Goal: Ask a question

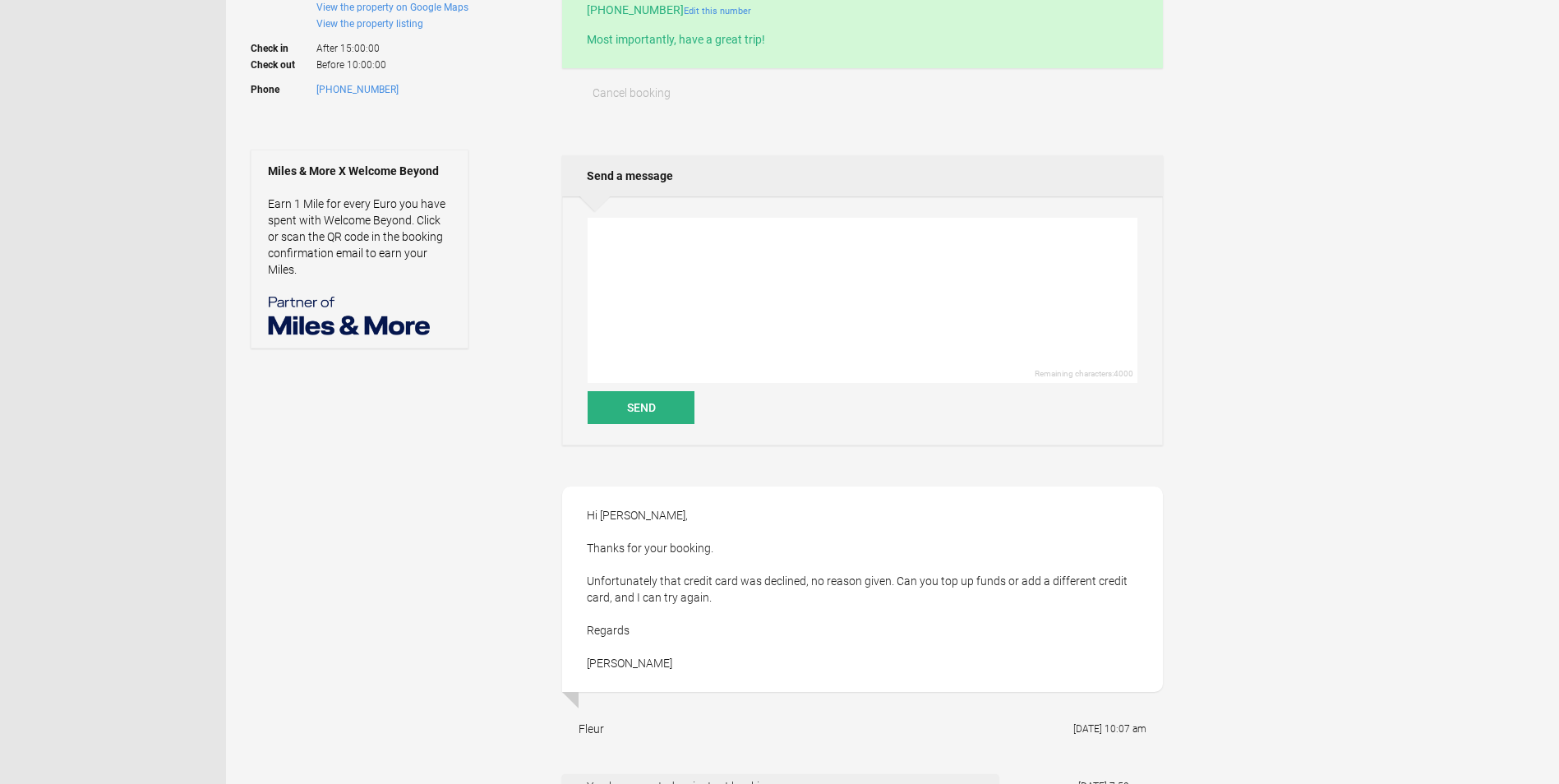
scroll to position [493, 0]
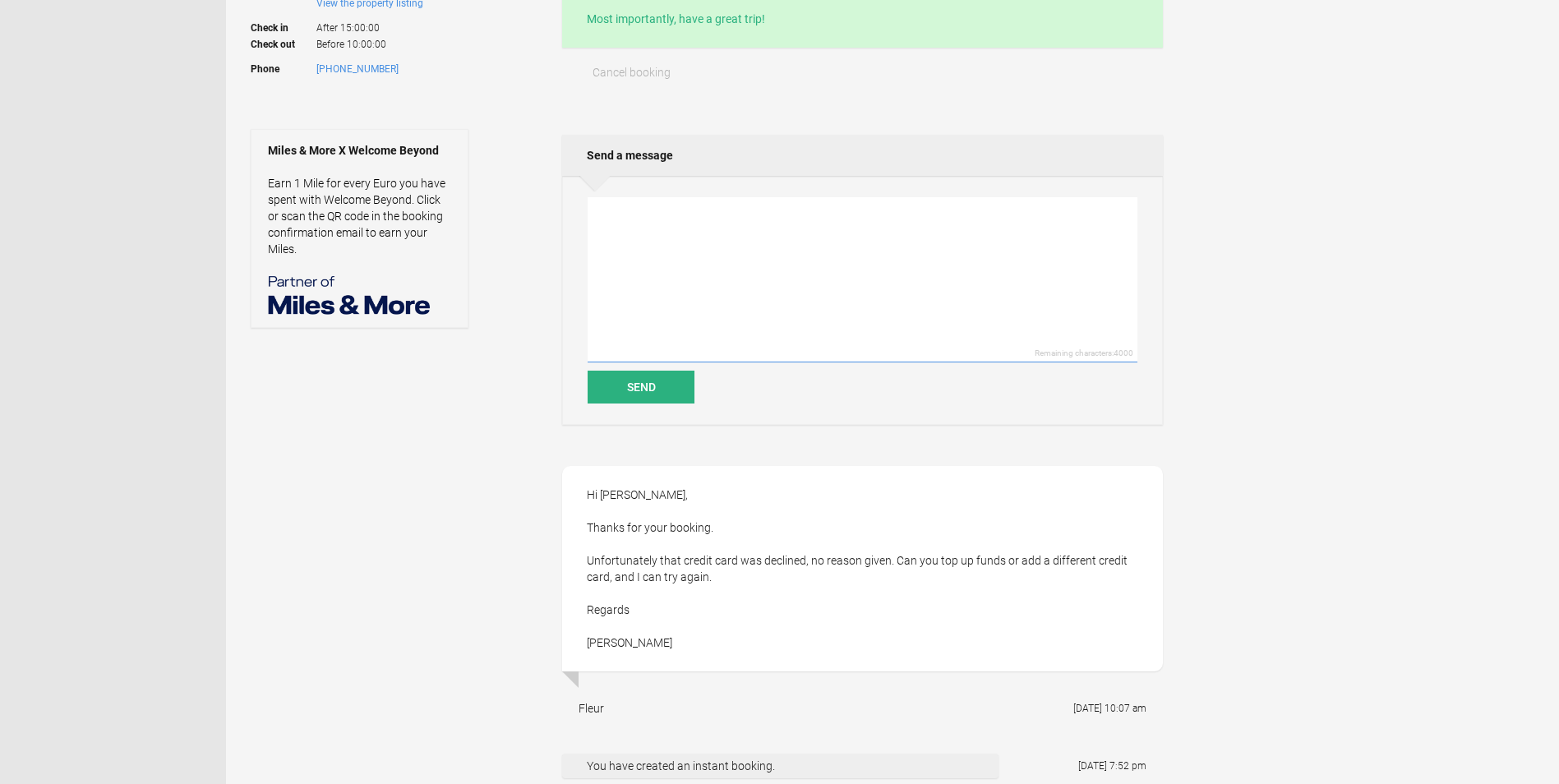
click at [706, 285] on textarea at bounding box center [862, 279] width 550 height 165
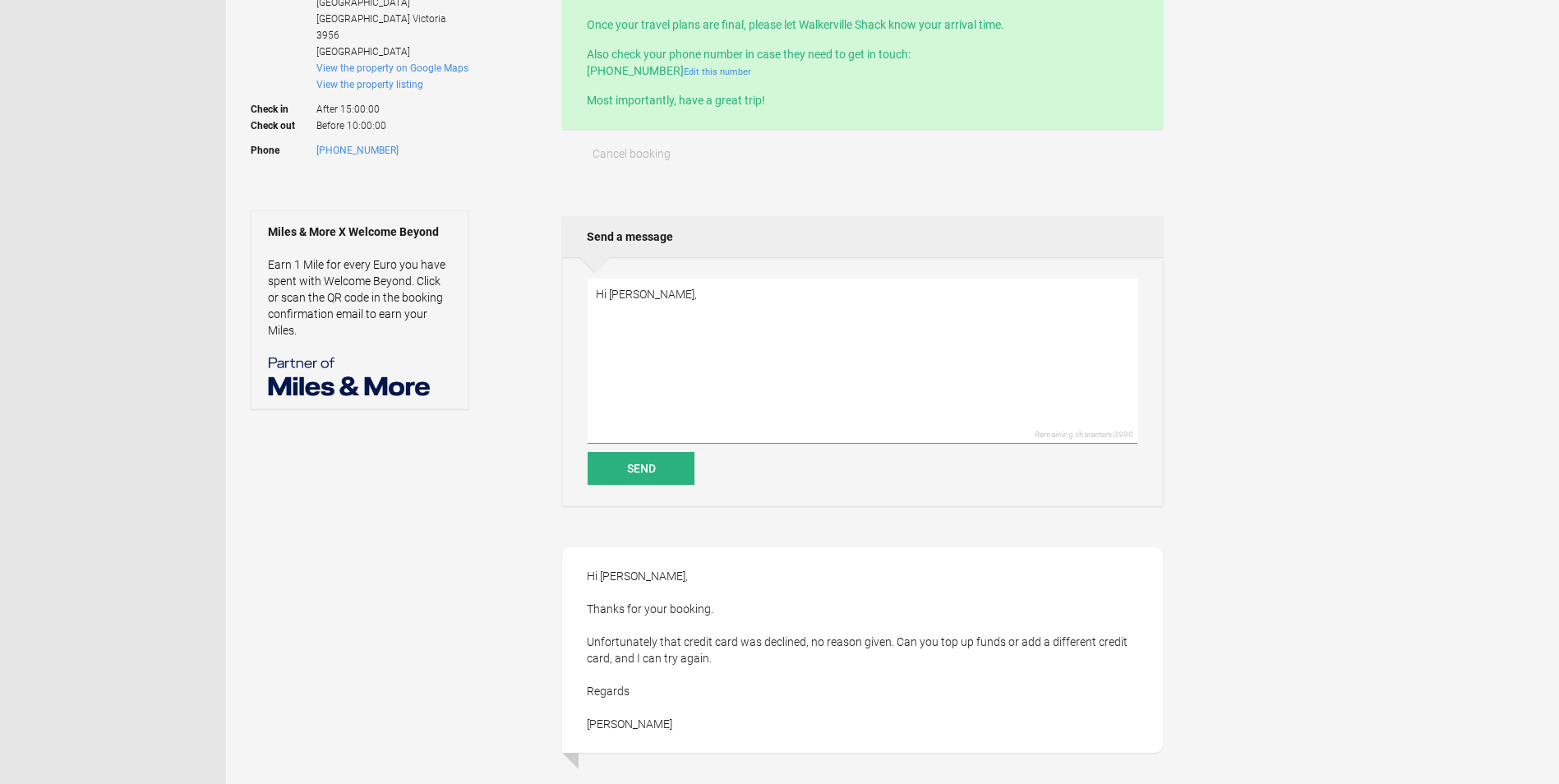
scroll to position [411, 0]
paste textarea "£"
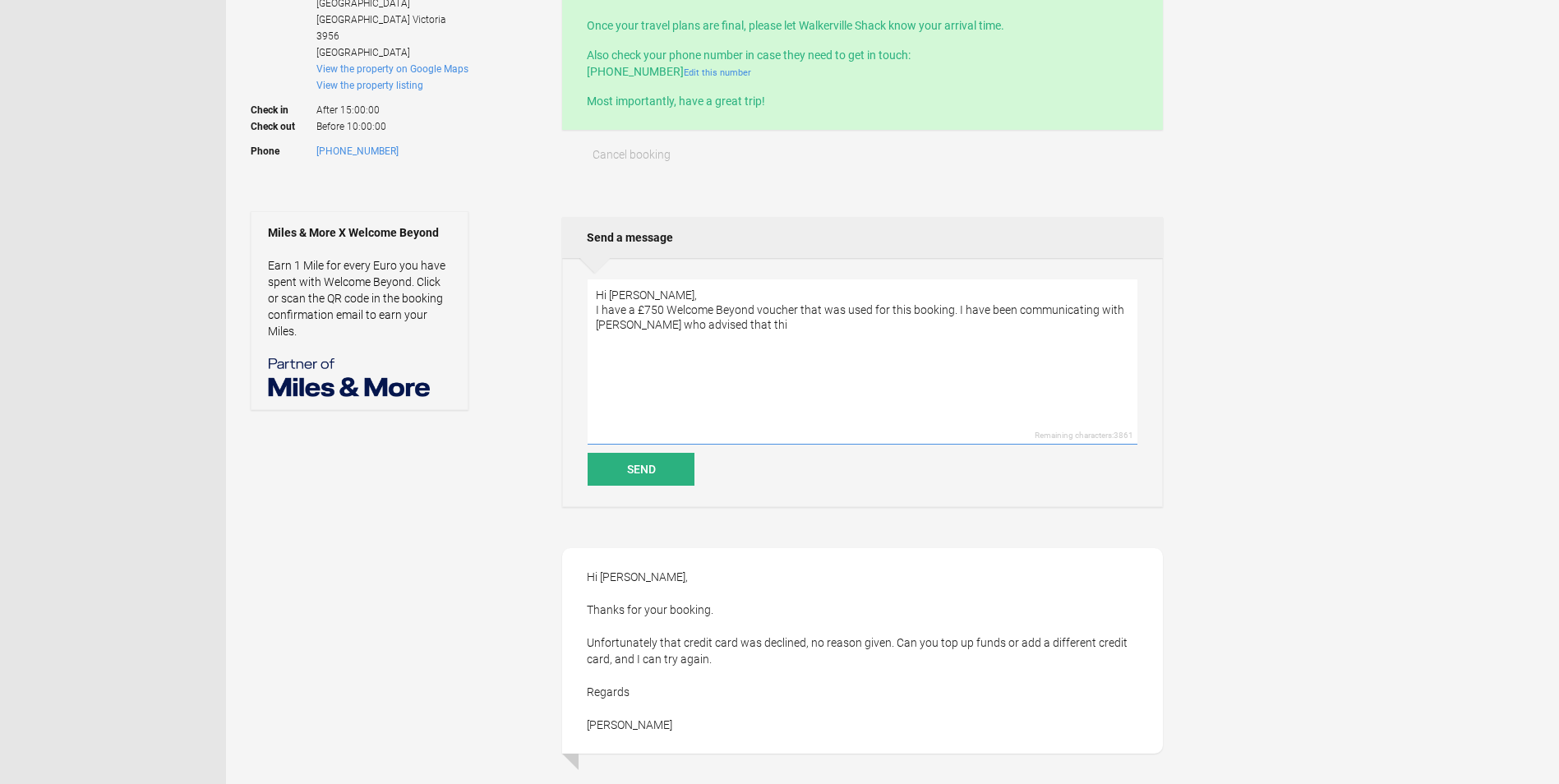
paste textarea "Yes, please proceed with your credit card. We will let Walkerville Shack know t…"
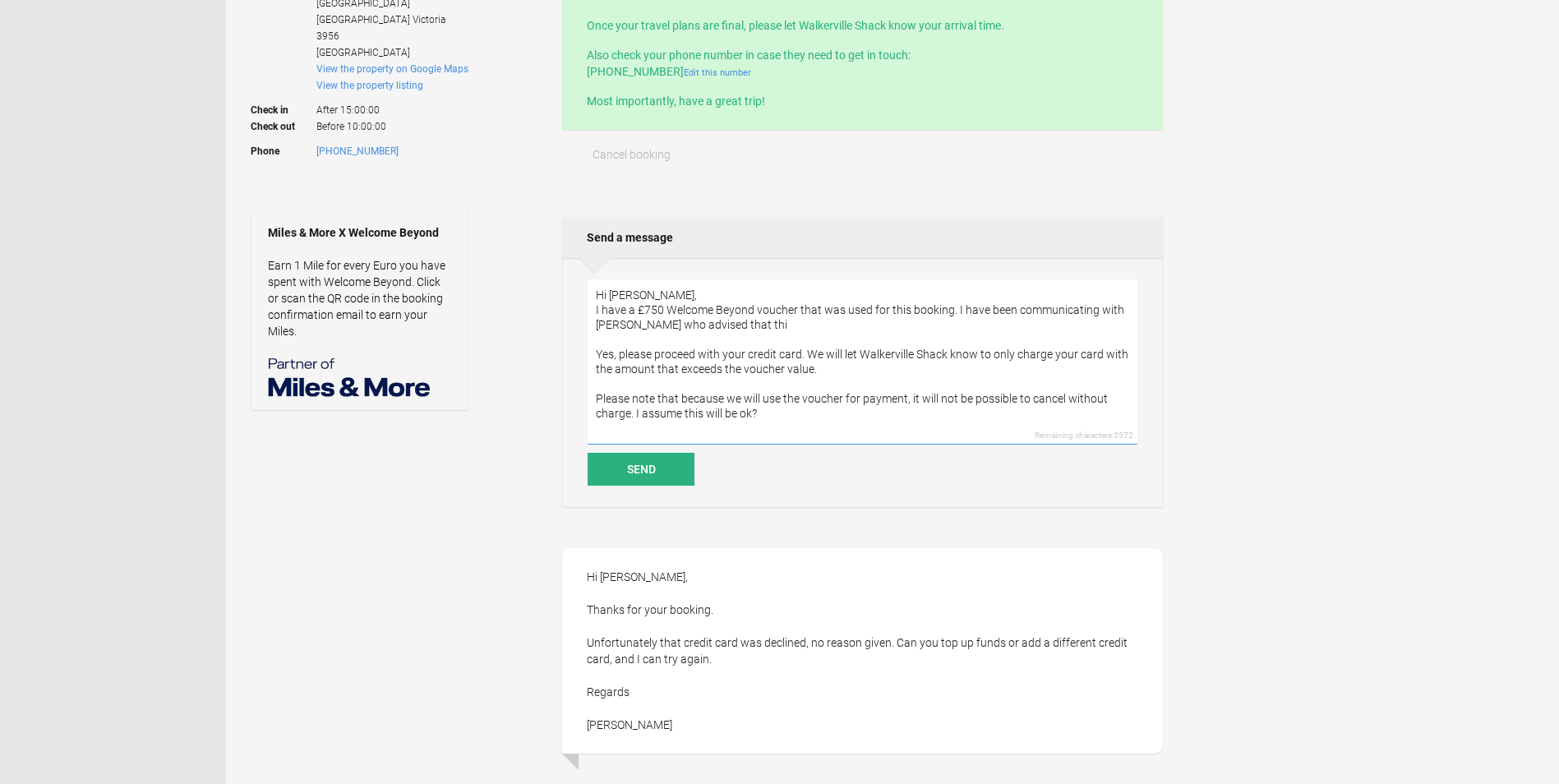
drag, startPoint x: 812, startPoint y: 352, endPoint x: 718, endPoint y: 321, distance: 99.0
click at [718, 321] on textarea "Hi [PERSON_NAME], I have a £750 Welcome Beyond voucher that was used for this b…" at bounding box center [862, 362] width 550 height 165
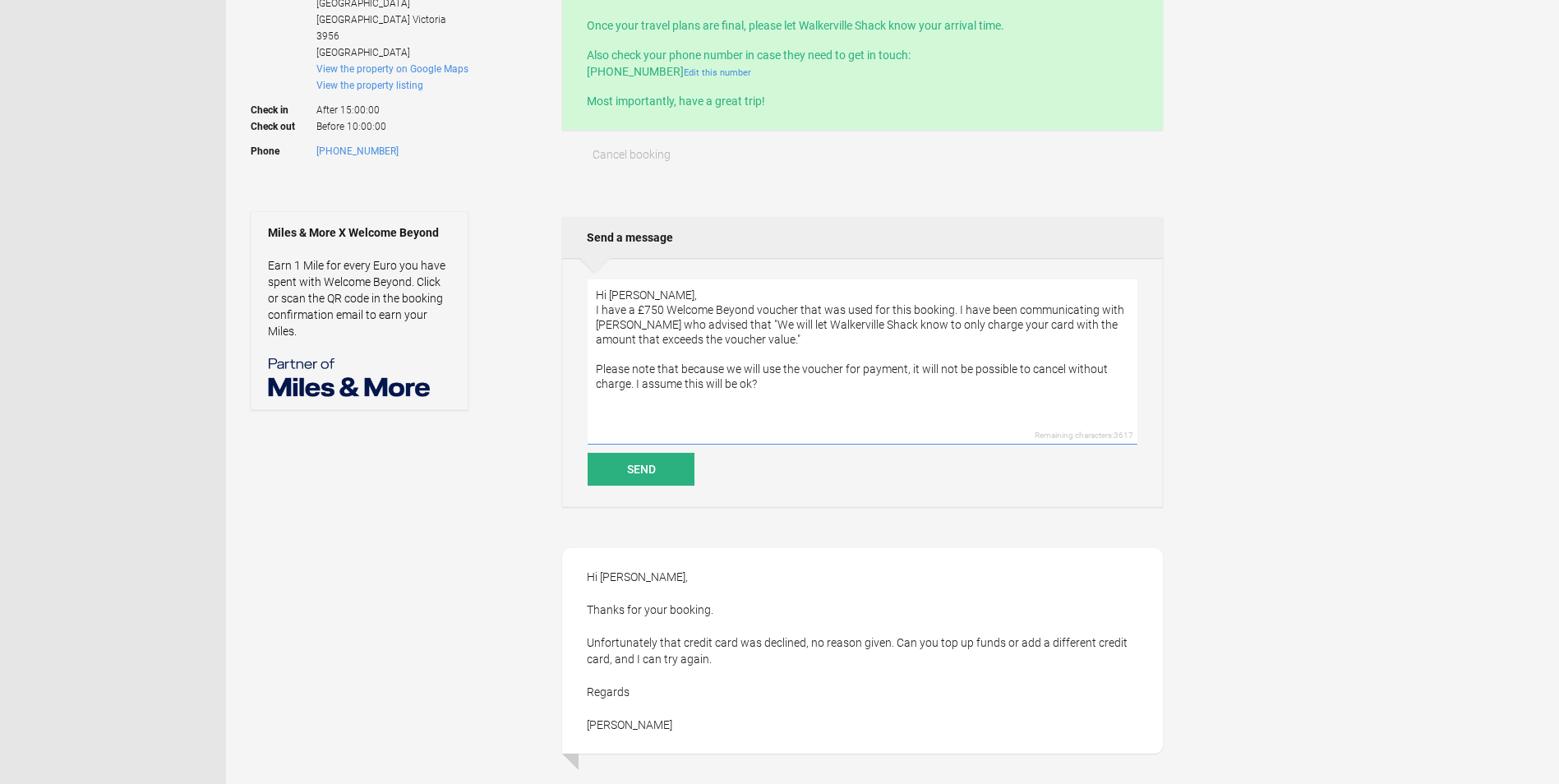
click at [653, 392] on textarea "Hi [PERSON_NAME], I have a £750 Welcome Beyond voucher that was used for this b…" at bounding box center [862, 362] width 550 height 165
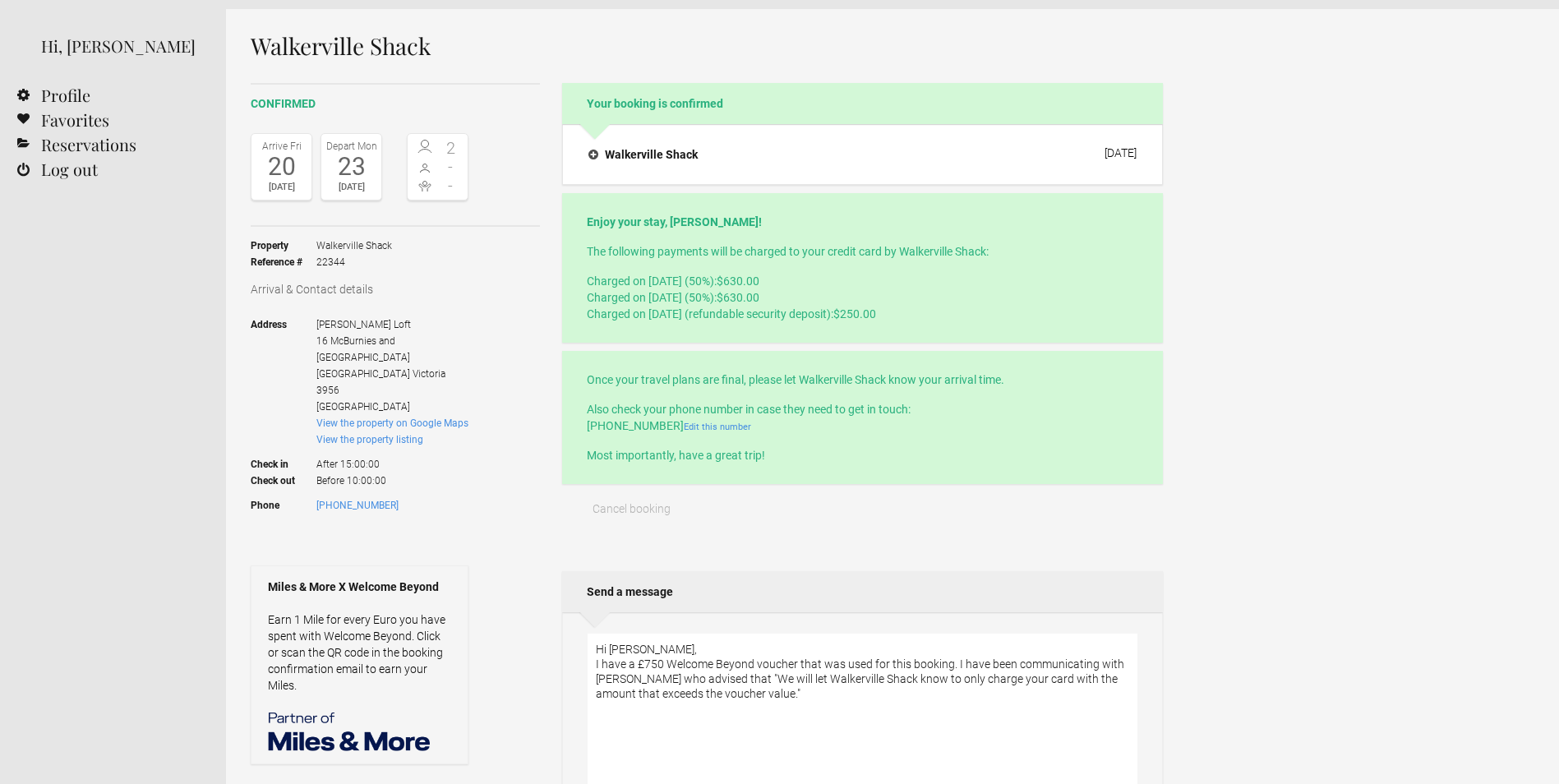
scroll to position [0, 0]
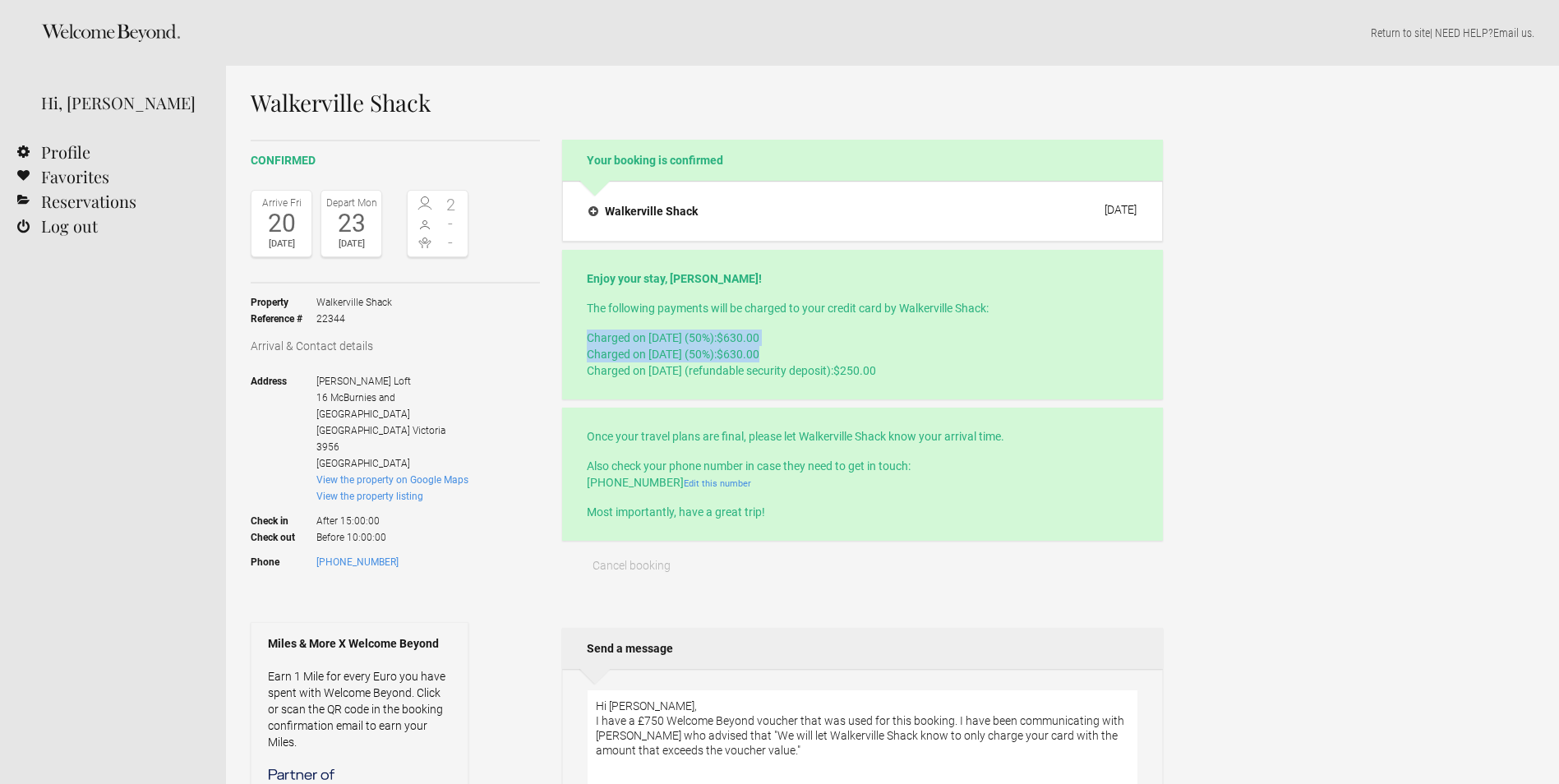
drag, startPoint x: 780, startPoint y: 356, endPoint x: 574, endPoint y: 333, distance: 207.3
click at [574, 333] on div "Enjoy your stay, [PERSON_NAME]! The following payments will be charged to your …" at bounding box center [862, 324] width 601 height 149
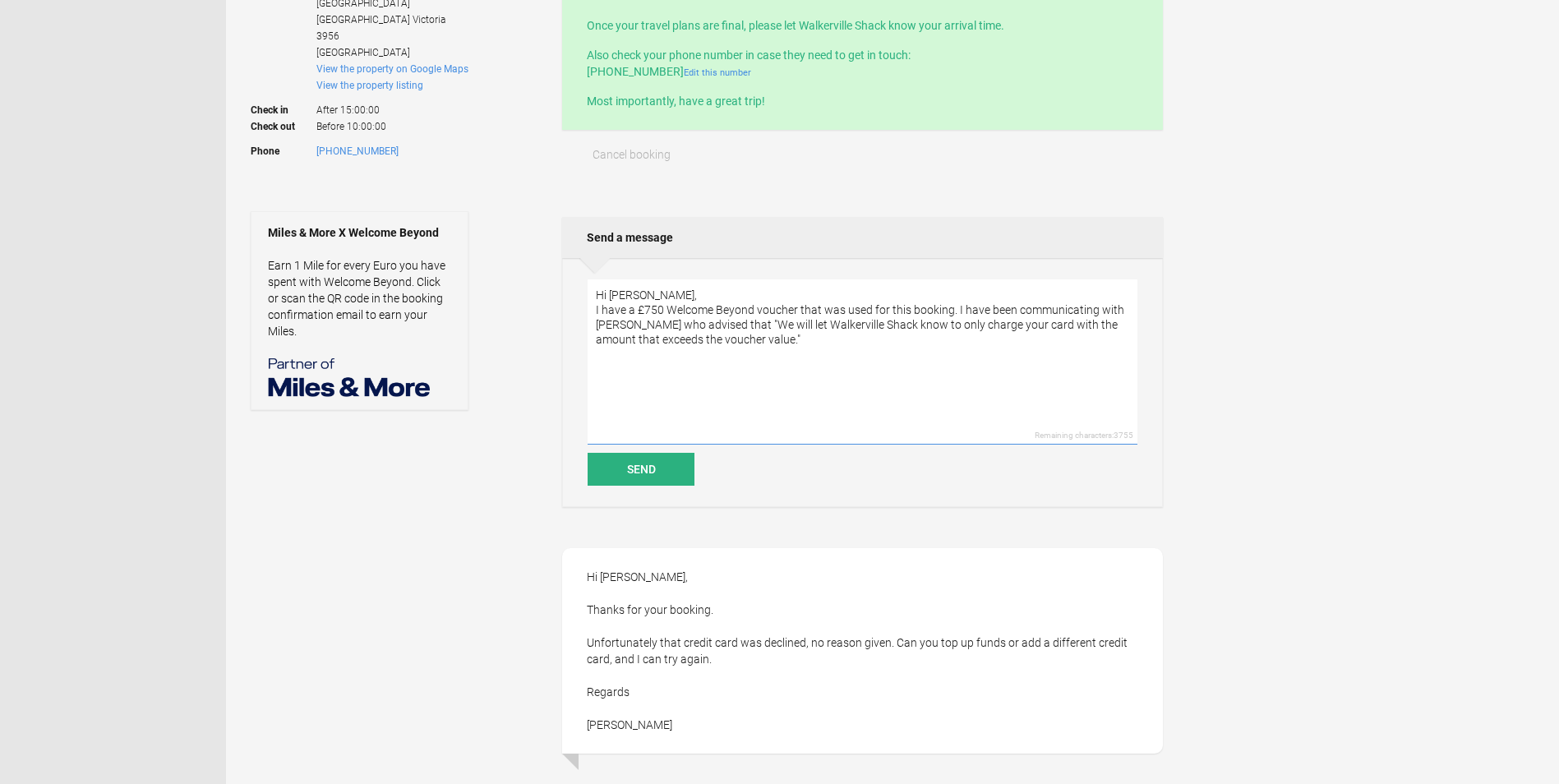
click at [670, 303] on textarea "Hi [PERSON_NAME], I have a £750 Welcome Beyond voucher that was used for this b…" at bounding box center [862, 362] width 550 height 165
paste textarea "1,536.60"
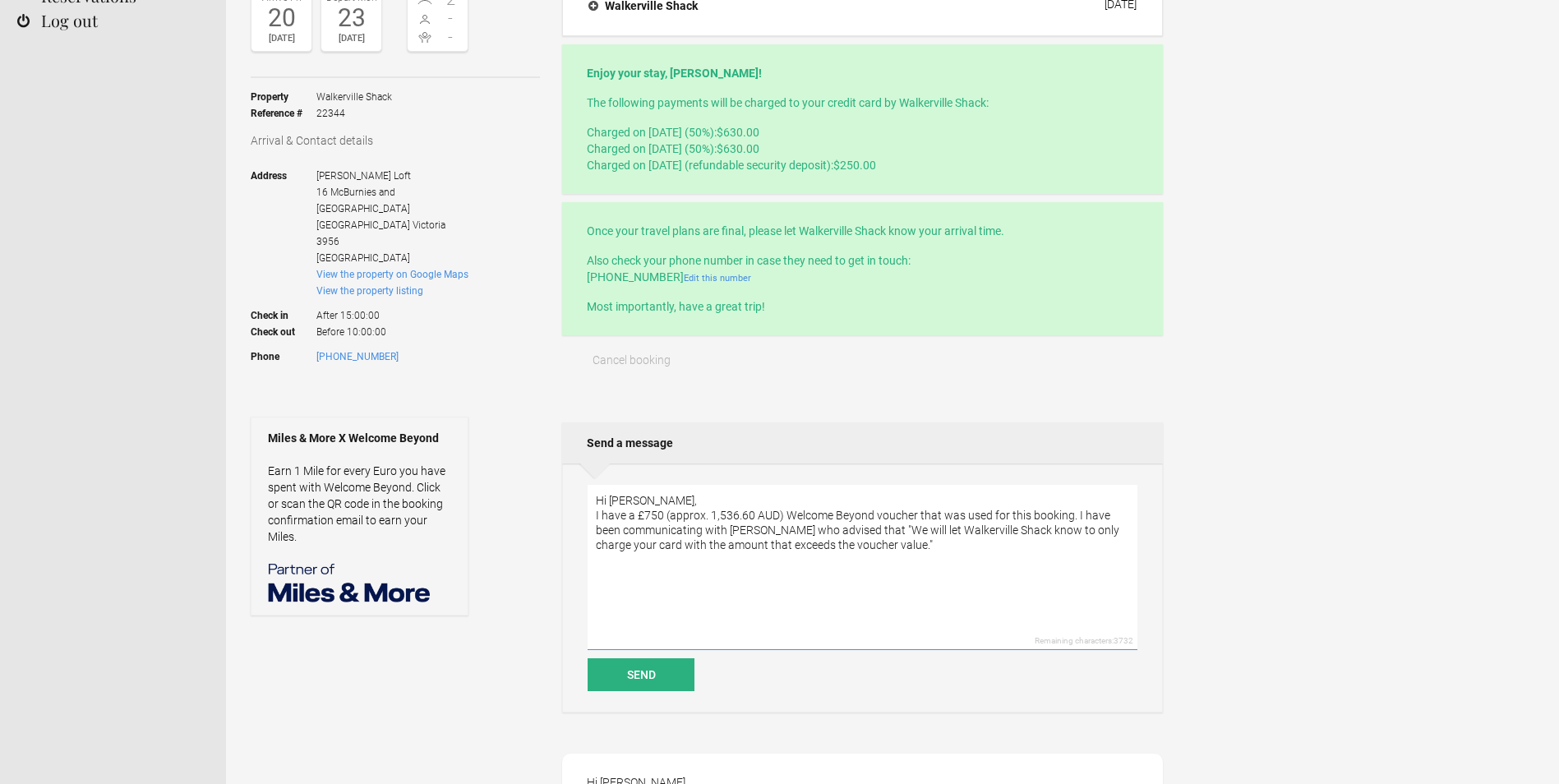
scroll to position [164, 0]
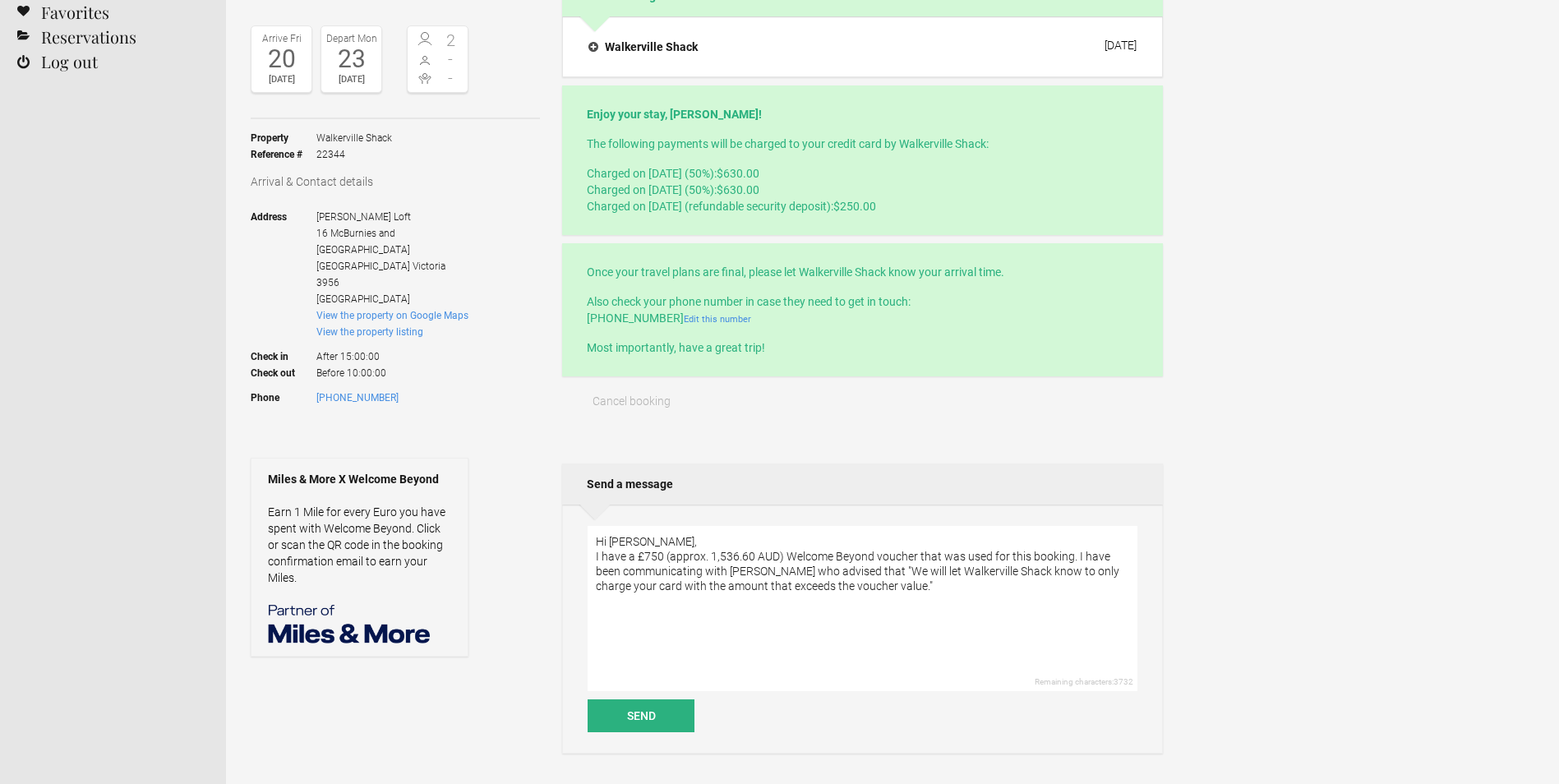
click at [759, 188] on flynt-currency "$630.00" at bounding box center [738, 190] width 42 height 14
drag, startPoint x: 789, startPoint y: 188, endPoint x: 804, endPoint y: 203, distance: 21.2
click at [804, 203] on p "Charged on [DATE] (50%): $630.00 Charged on [DATE] (50%): $630.00 Charged on [D…" at bounding box center [862, 189] width 552 height 49
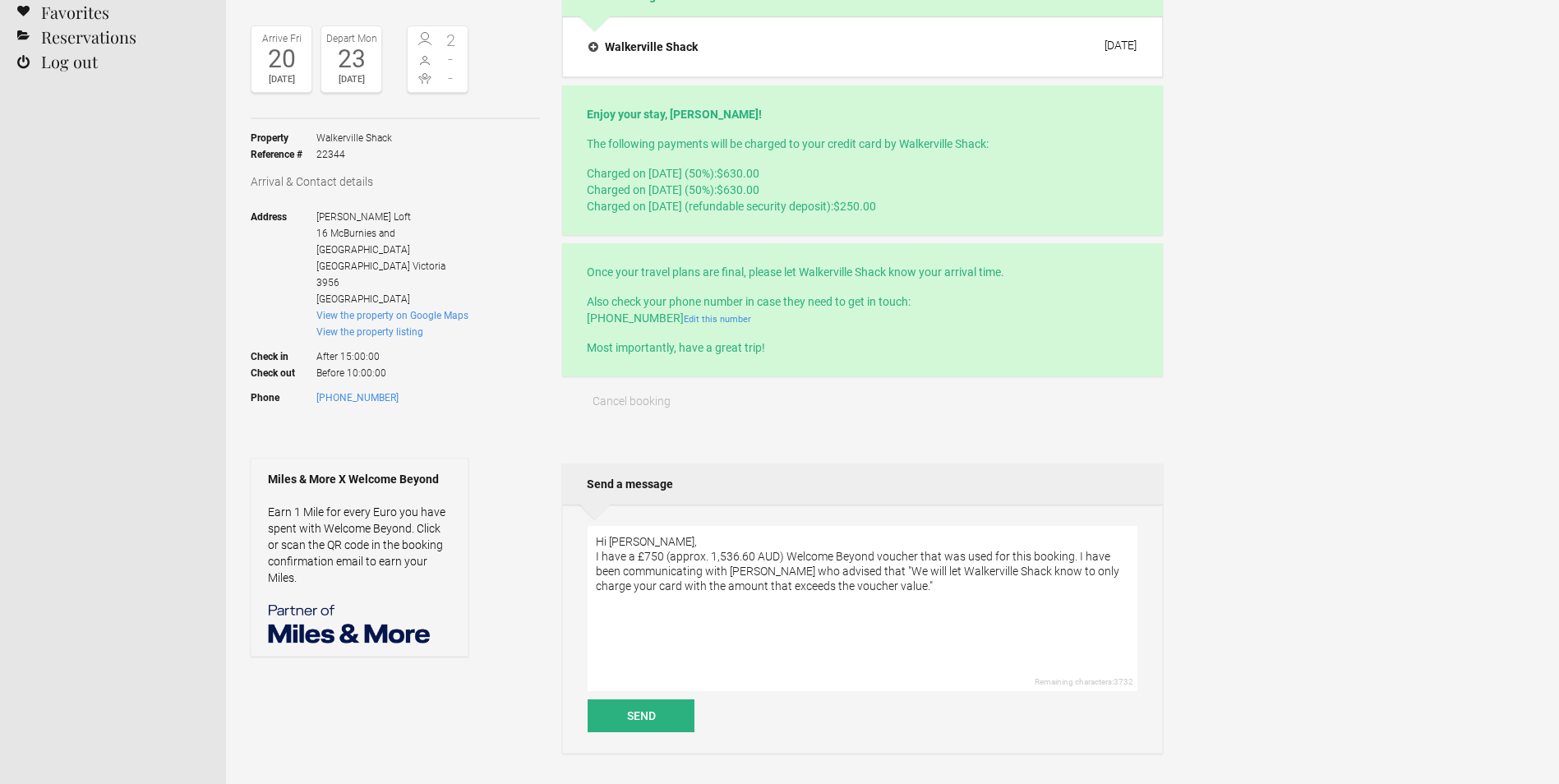
click at [759, 188] on flynt-currency "$630.00" at bounding box center [738, 190] width 42 height 14
drag, startPoint x: 803, startPoint y: 188, endPoint x: 823, endPoint y: 204, distance: 25.6
click at [823, 205] on p "Charged on [DATE] (50%): $630.00 Charged on [DATE] (50%): $630.00 Charged on [D…" at bounding box center [862, 189] width 552 height 49
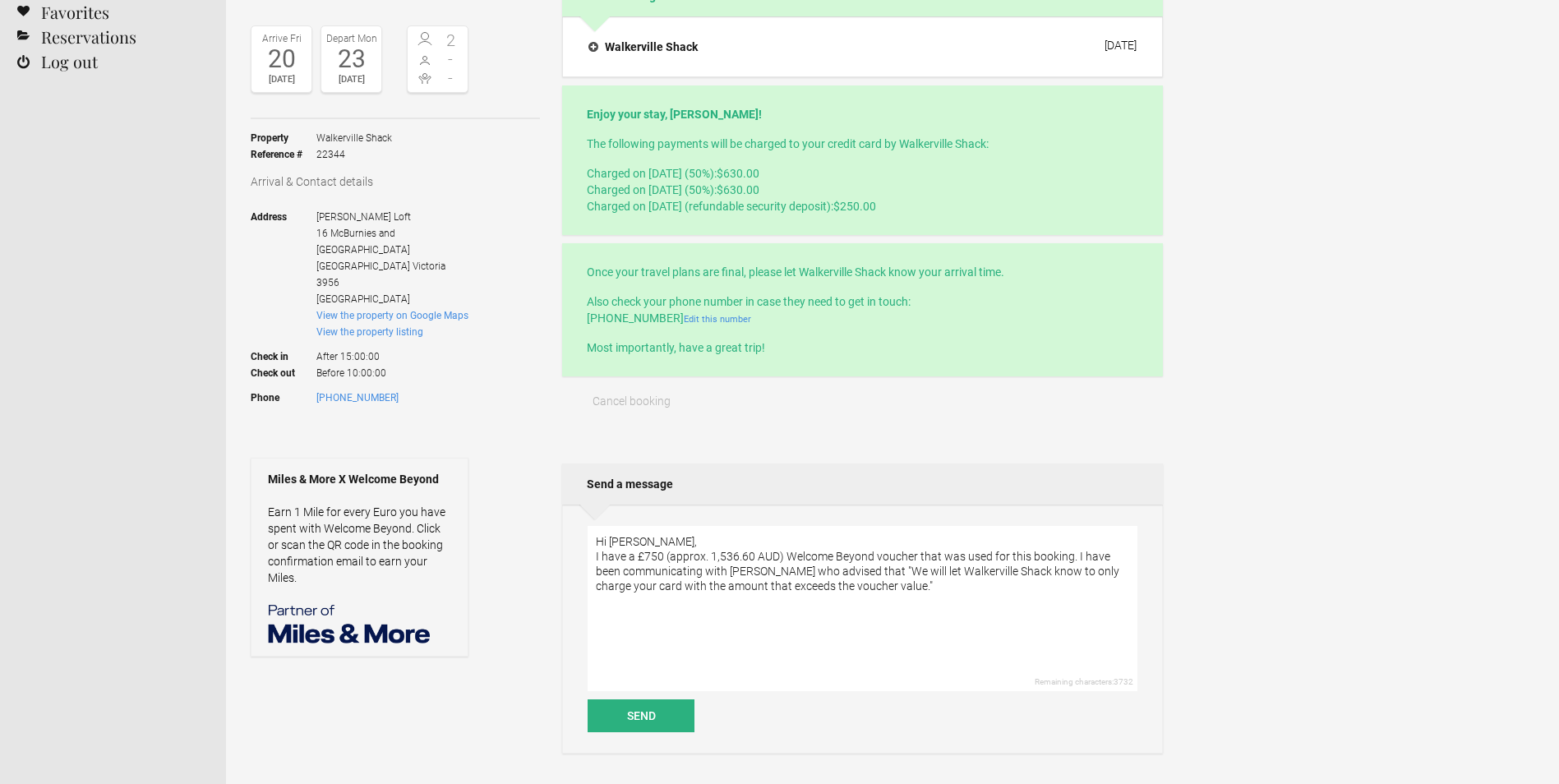
click at [759, 186] on flynt-currency "$630.00" at bounding box center [738, 190] width 42 height 14
click at [951, 581] on textarea "Hi [PERSON_NAME], I have a £750 (approx. 1,536.60 AUD) Welcome Beyond voucher t…" at bounding box center [862, 608] width 550 height 165
click at [882, 595] on textarea "Hi [PERSON_NAME], I have a £750 (approx. 1,536.60 AUD) Welcome Beyond voucher t…" at bounding box center [862, 608] width 550 height 165
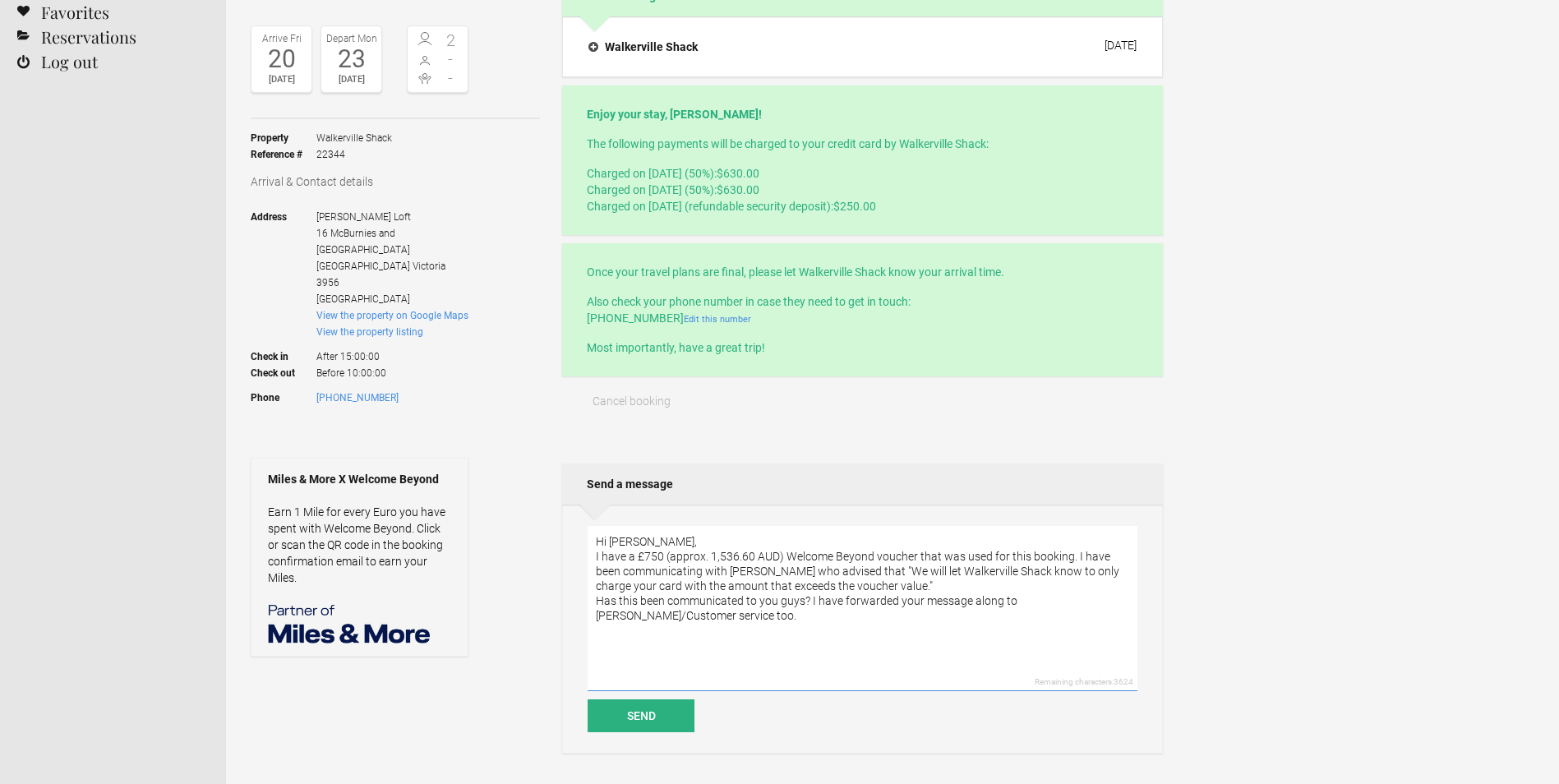
click at [865, 580] on textarea "Hi [PERSON_NAME], I have a £750 (approx. 1,536.60 AUD) Welcome Beyond voucher t…" at bounding box center [862, 608] width 550 height 165
click at [986, 553] on textarea "Hi [PERSON_NAME], I have a £750 (approx. 1,536.60 AUD) Welcome Beyond voucher t…" at bounding box center [862, 608] width 550 height 165
click at [1067, 554] on textarea "Hi [PERSON_NAME], I have a £750 (approx. 1,536.60 AUD) Welcome Beyond voucher t…" at bounding box center [862, 608] width 550 height 165
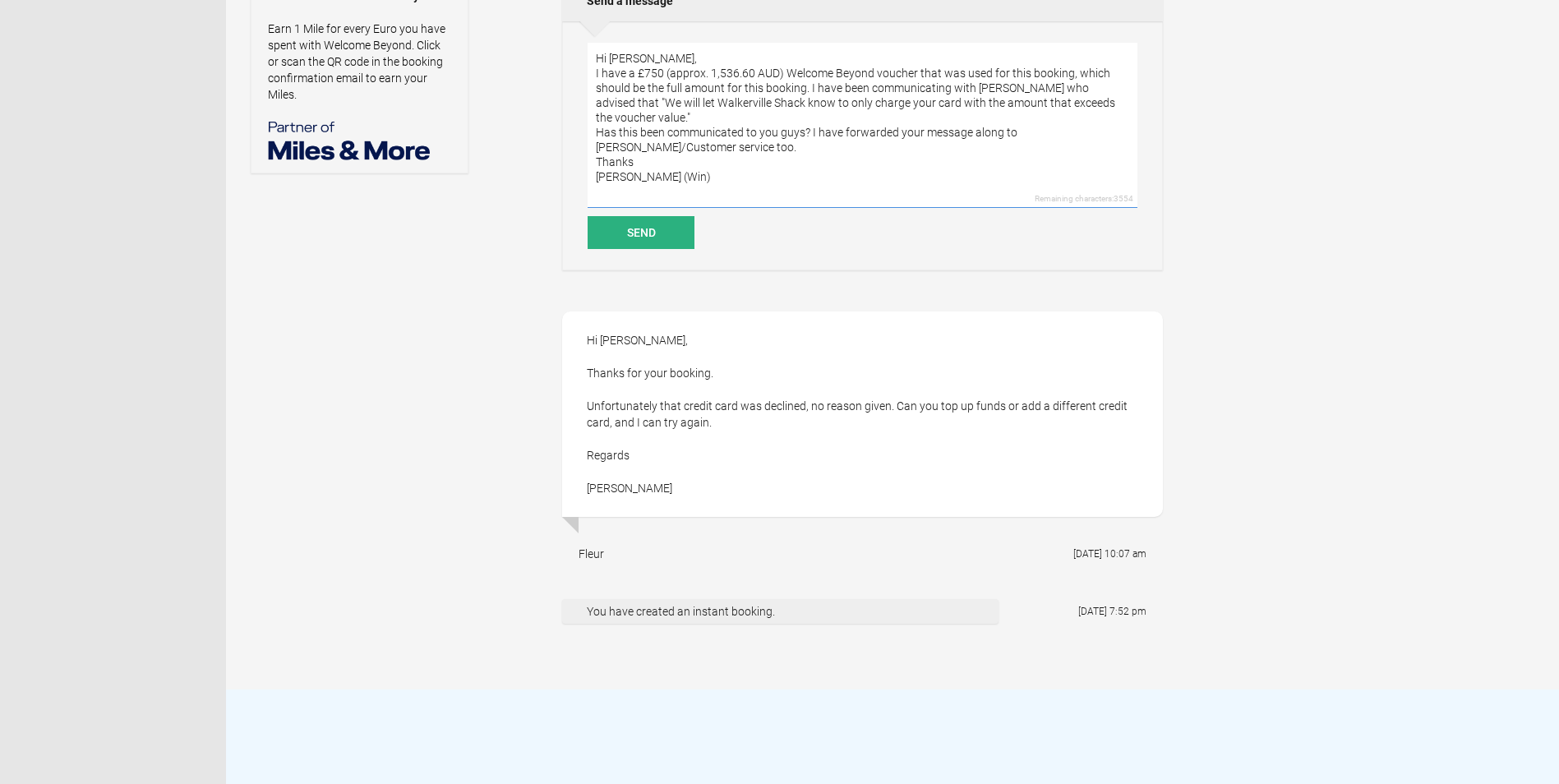
scroll to position [658, 0]
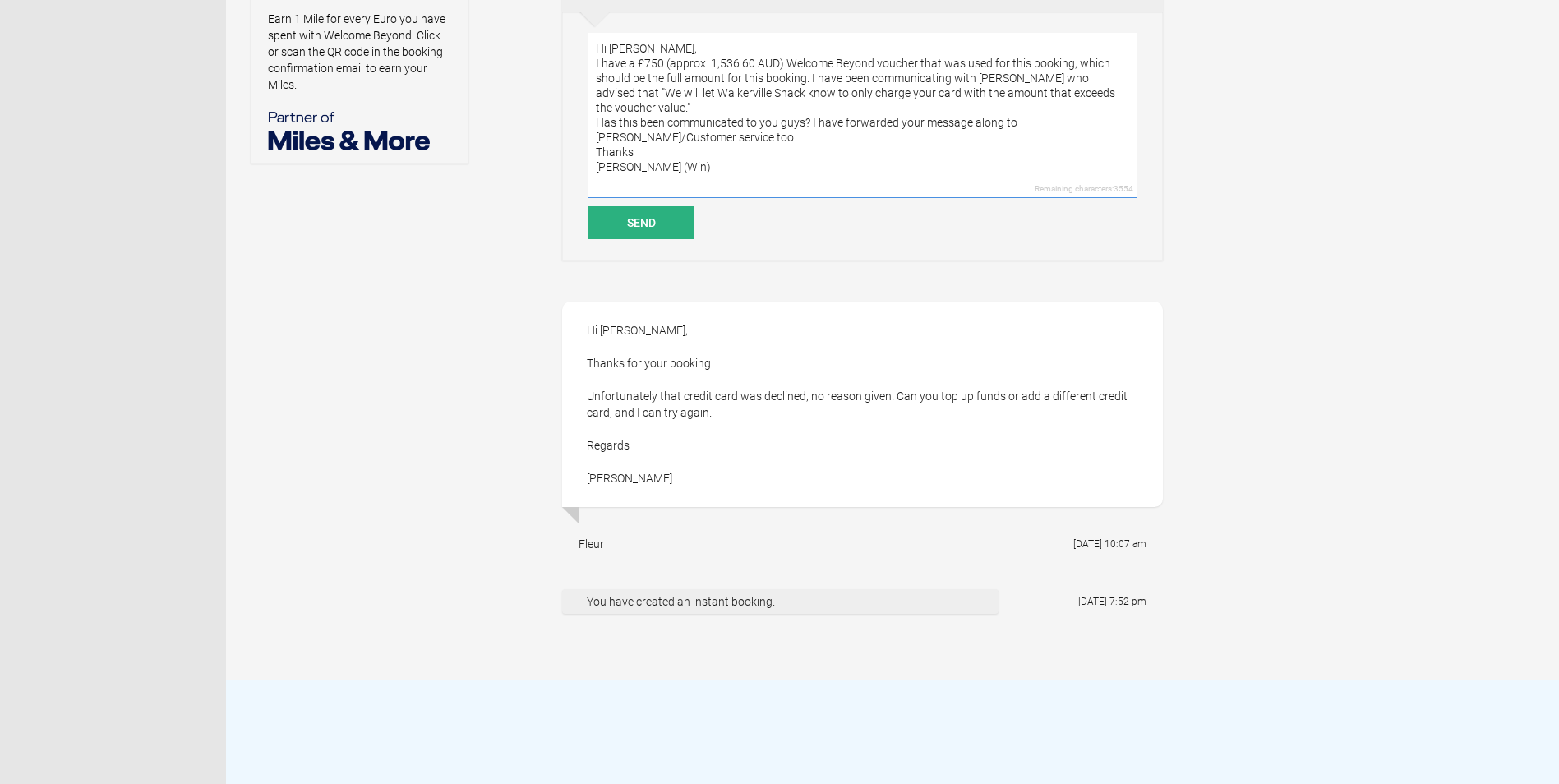
type textarea "Hi [PERSON_NAME], I have a £750 (approx. 1,536.60 AUD) Welcome Beyond voucher t…"
click at [707, 395] on div "Hi [PERSON_NAME], Thanks for your booking. Unfortunately that credit card was d…" at bounding box center [862, 404] width 601 height 205
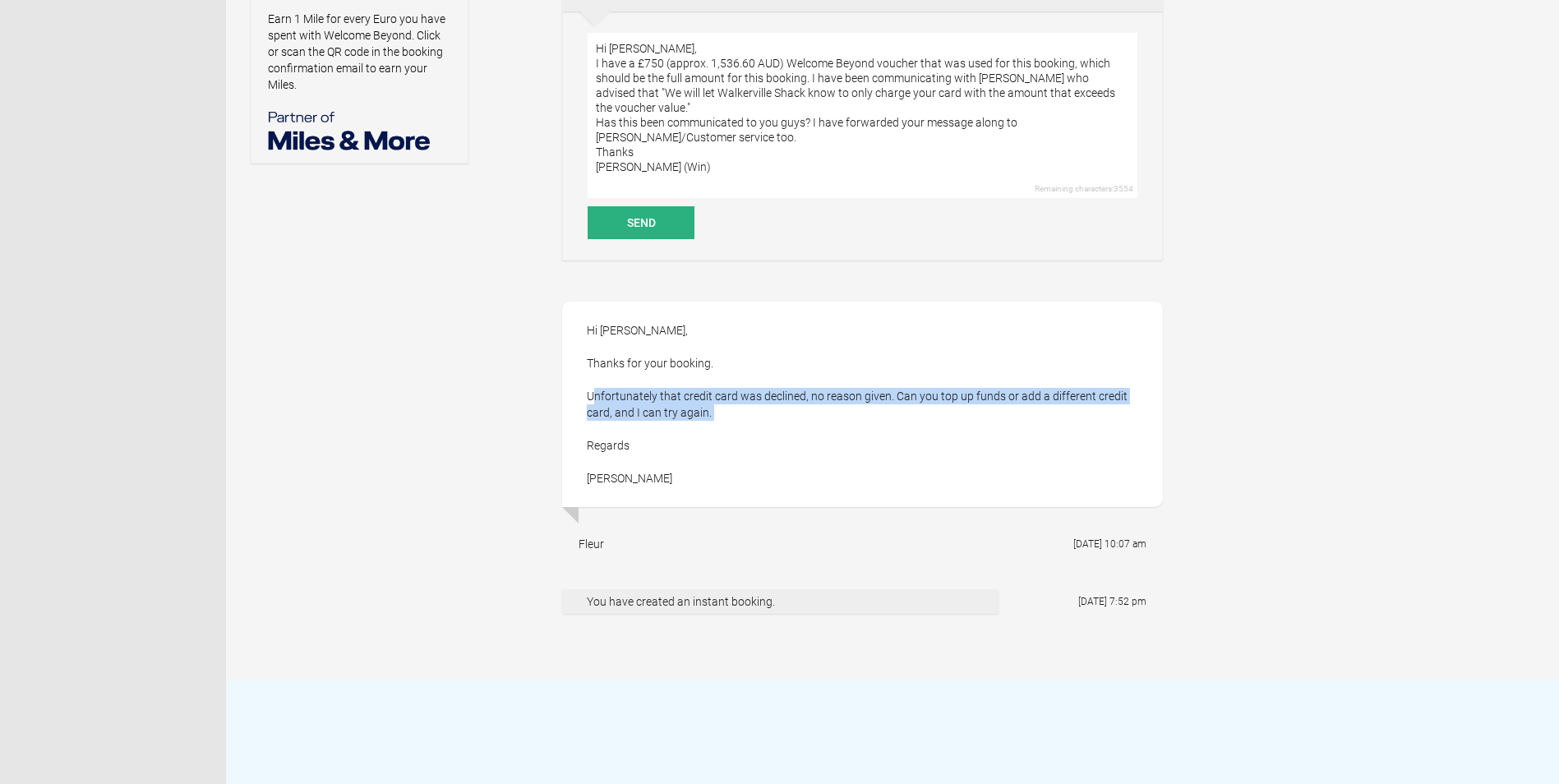
drag, startPoint x: 707, startPoint y: 396, endPoint x: 806, endPoint y: 400, distance: 99.1
click at [806, 400] on div "Hi [PERSON_NAME], Thanks for your booking. Unfortunately that credit card was d…" at bounding box center [862, 404] width 601 height 205
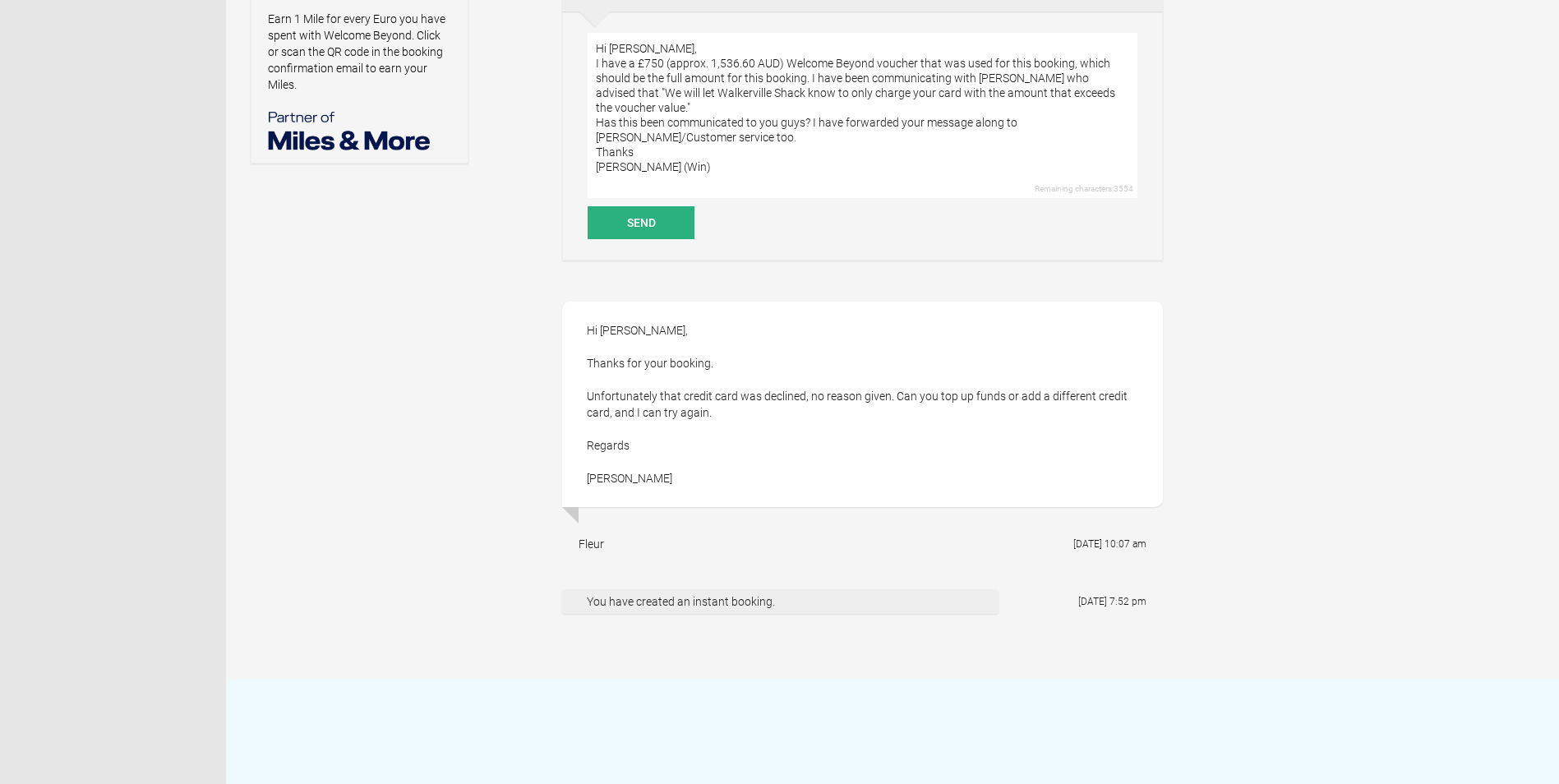
click at [889, 401] on div "Hi [PERSON_NAME], Thanks for your booking. Unfortunately that credit card was d…" at bounding box center [862, 404] width 601 height 205
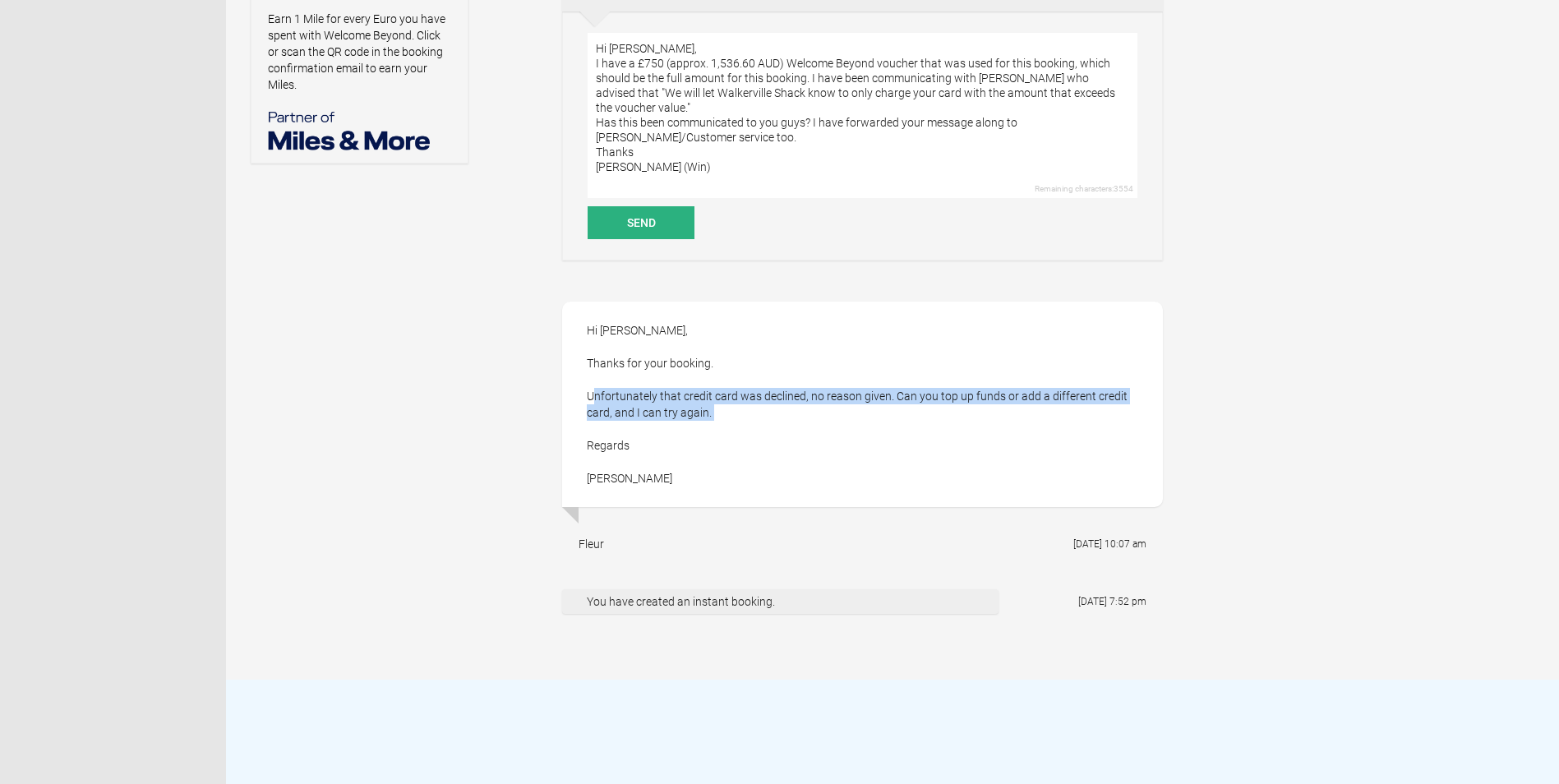
drag, startPoint x: 889, startPoint y: 401, endPoint x: 966, endPoint y: 402, distance: 77.0
click at [966, 402] on div "Hi [PERSON_NAME], Thanks for your booking. Unfortunately that credit card was d…" at bounding box center [862, 404] width 601 height 205
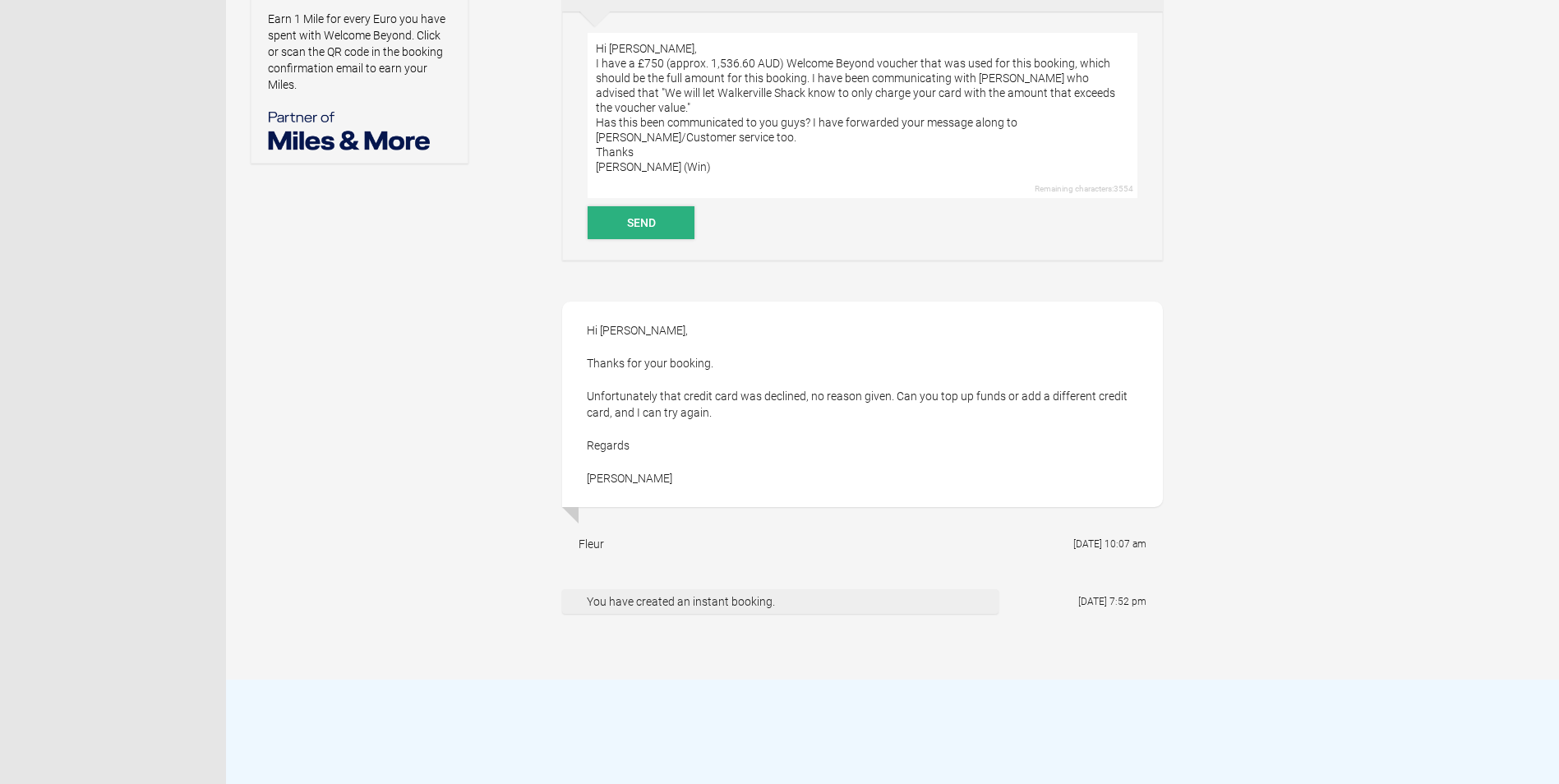
click at [636, 222] on button "Send" at bounding box center [641, 223] width 107 height 33
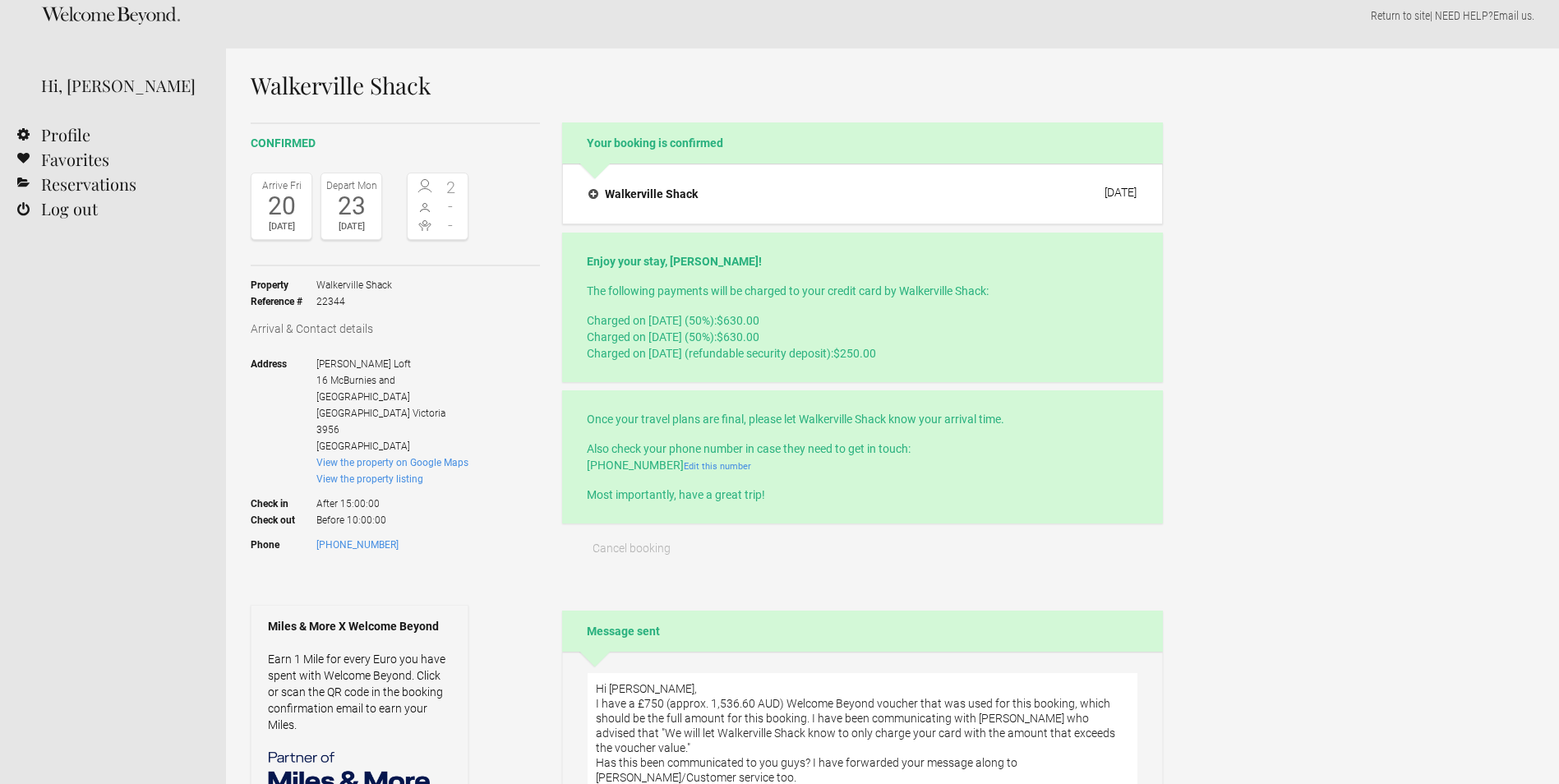
scroll to position [0, 0]
